Goal: Find specific page/section: Find specific page/section

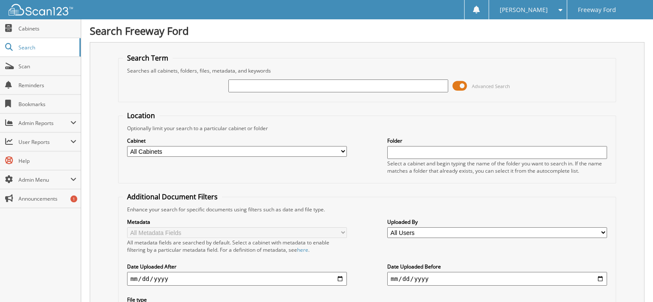
click at [279, 82] on input "text" at bounding box center [338, 85] width 220 height 13
type input "r7473d"
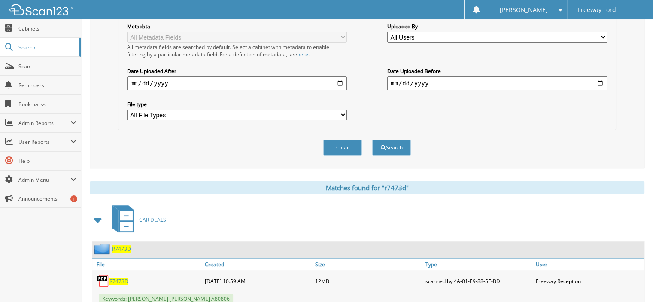
scroll to position [216, 0]
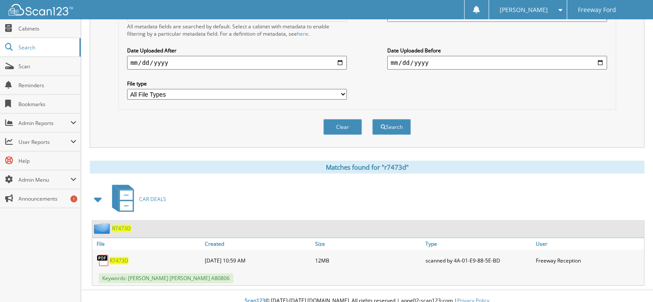
click at [116, 257] on span "R7473D" at bounding box center [118, 260] width 19 height 7
click at [124, 257] on span "R7473D" at bounding box center [118, 260] width 19 height 7
